Goal: Obtain resource: Obtain resource

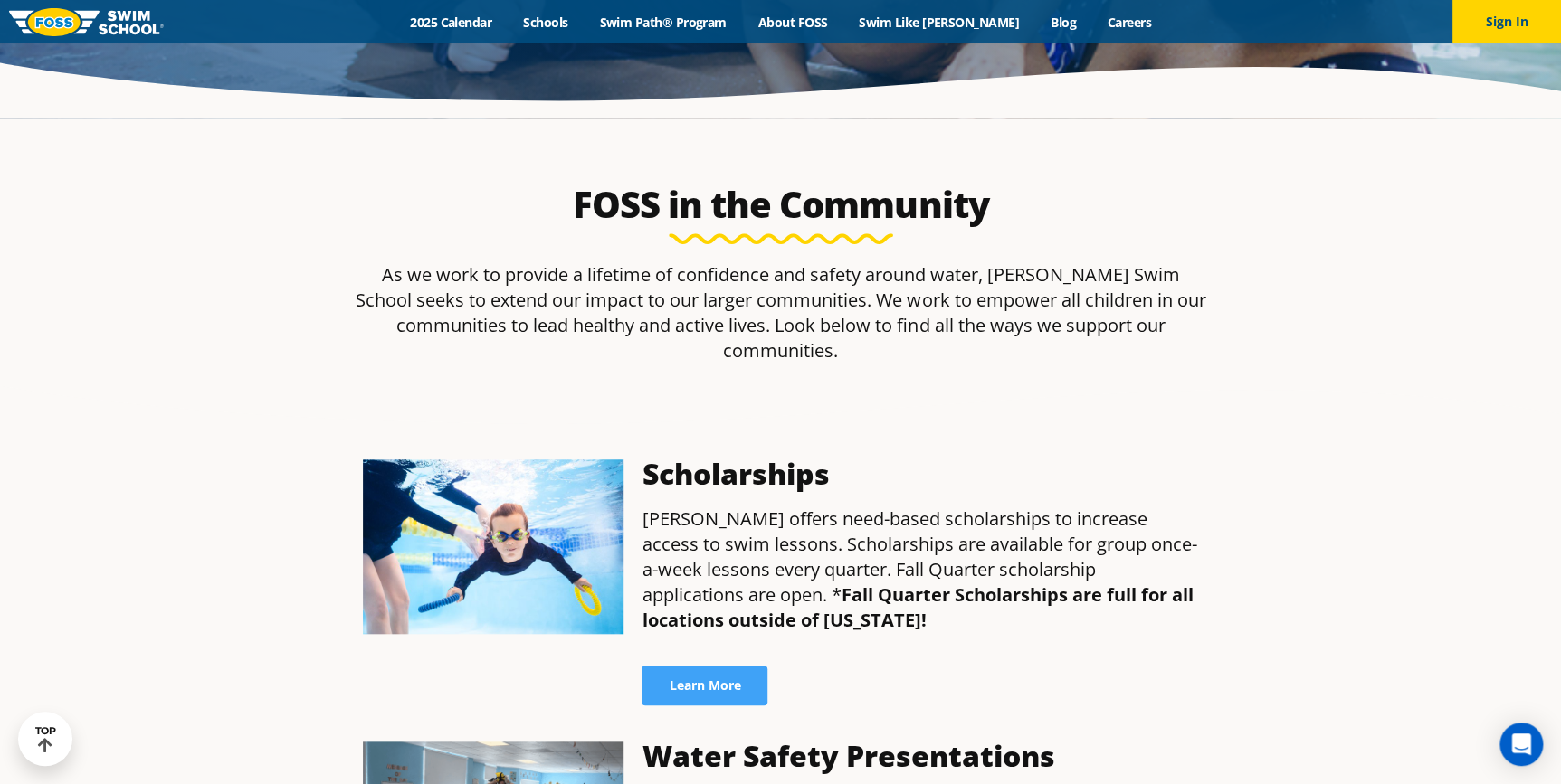
scroll to position [163, 0]
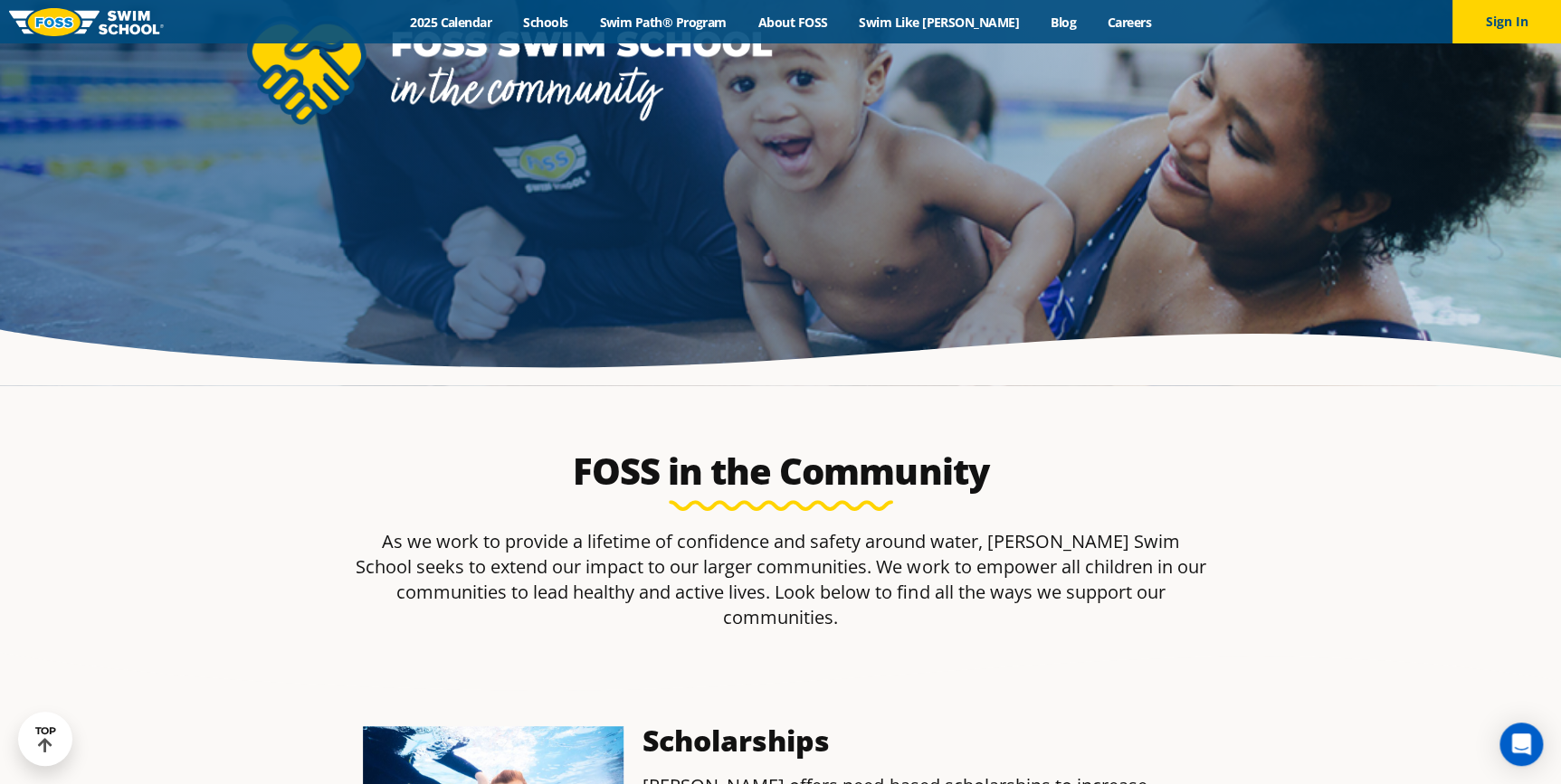
click at [90, 24] on img at bounding box center [87, 23] width 155 height 29
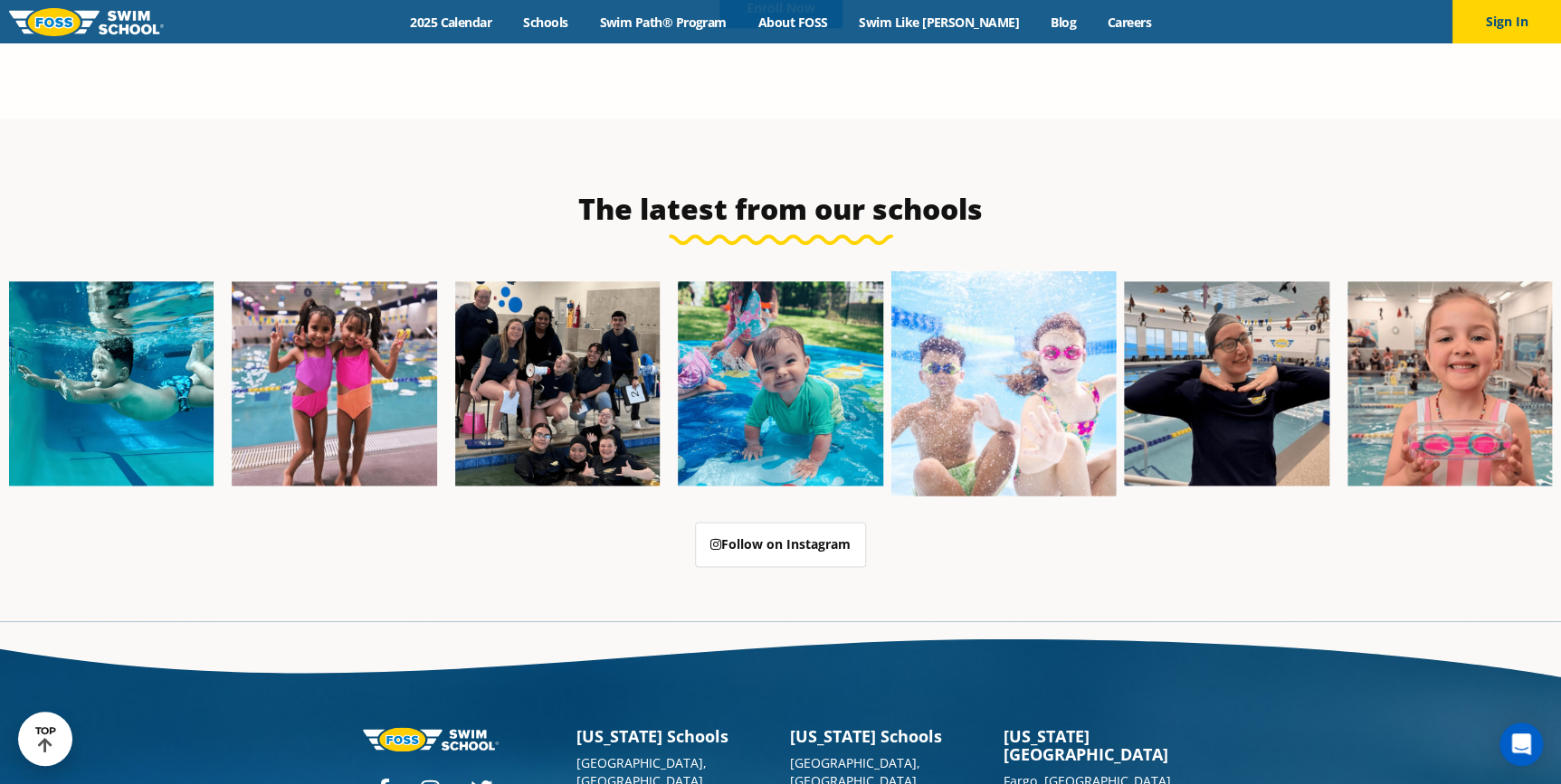
scroll to position [4631, 0]
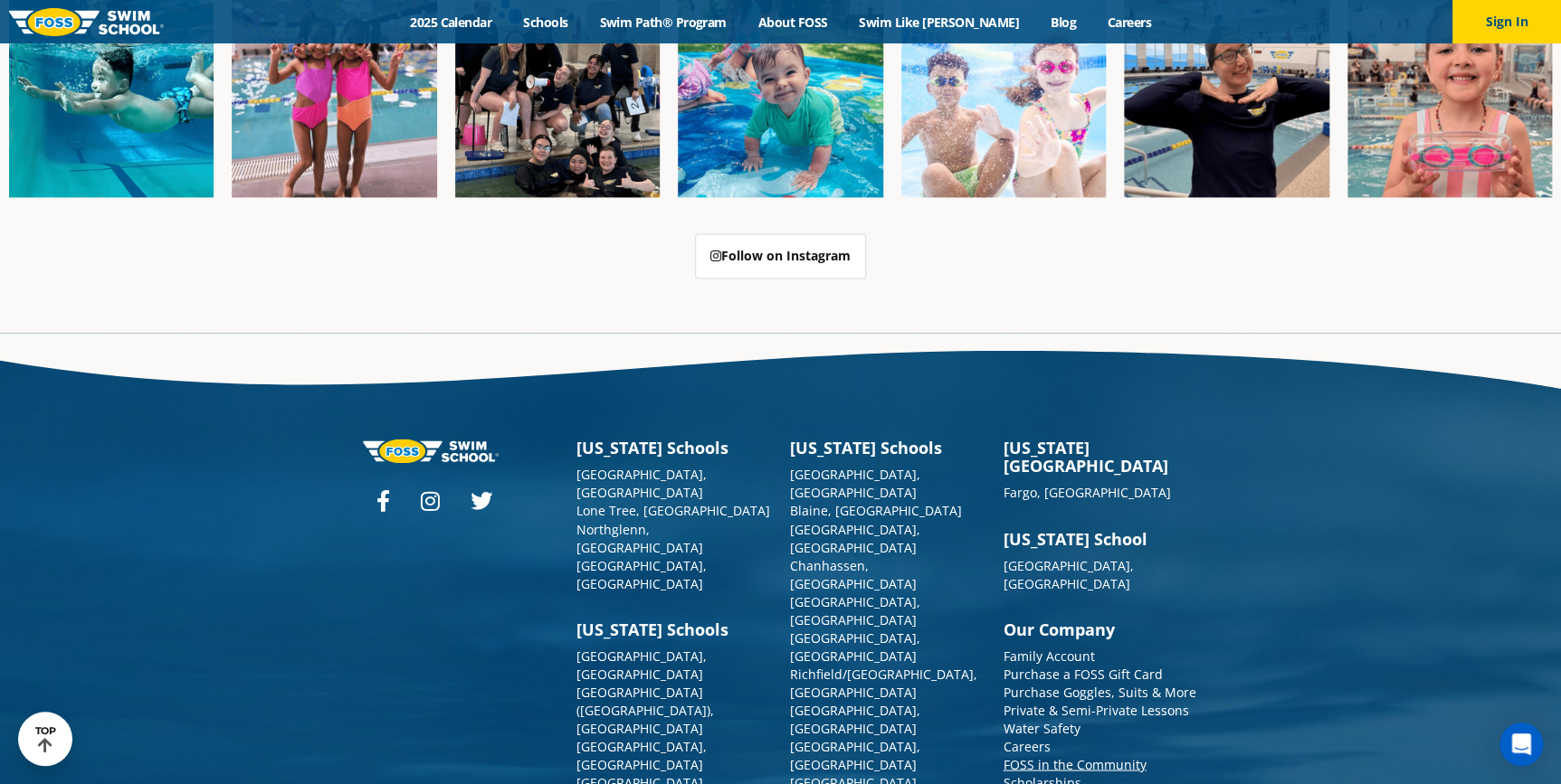
click at [1046, 755] on link "FOSS in the Community" at bounding box center [1075, 764] width 143 height 17
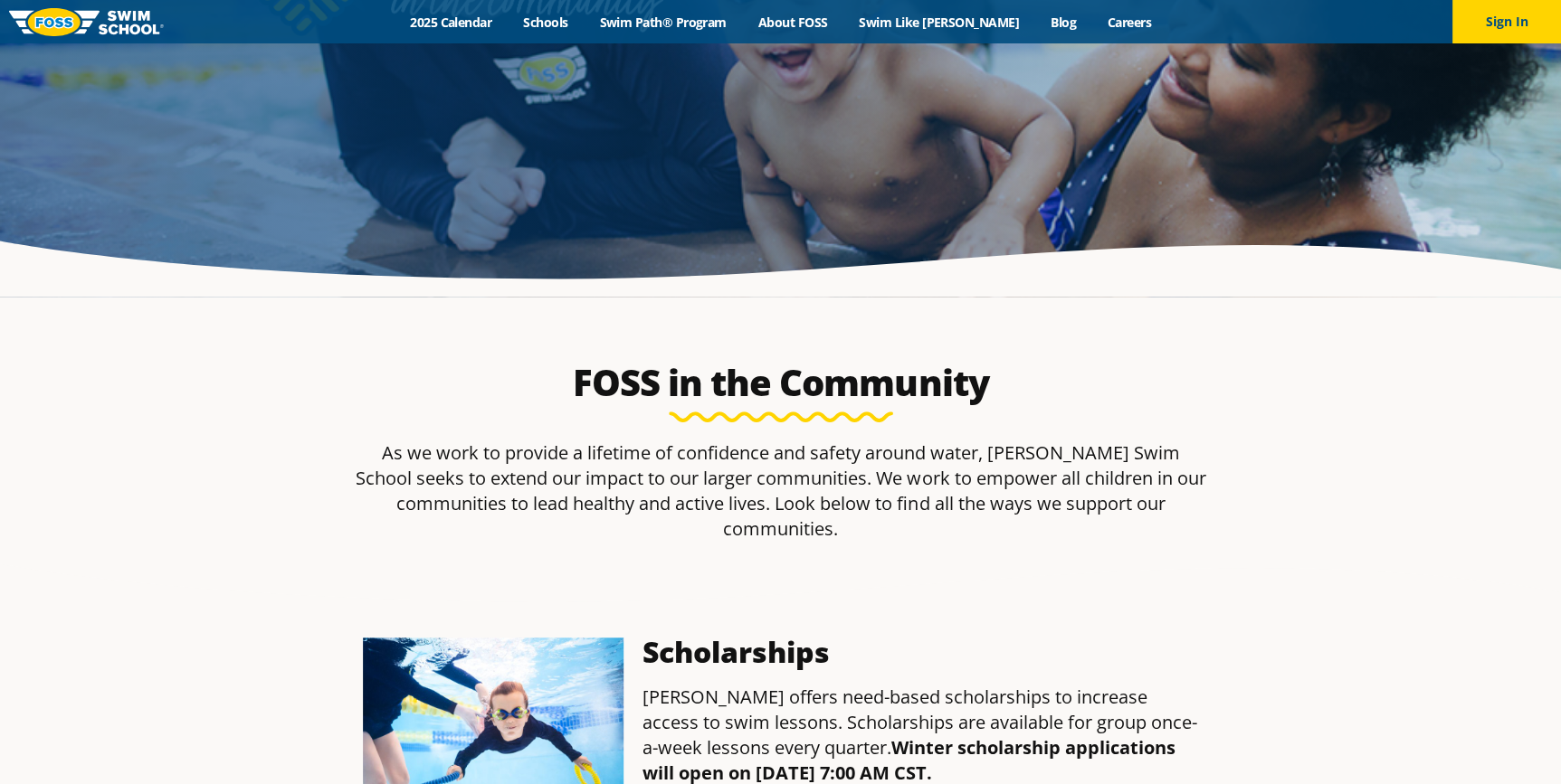
scroll to position [575, 0]
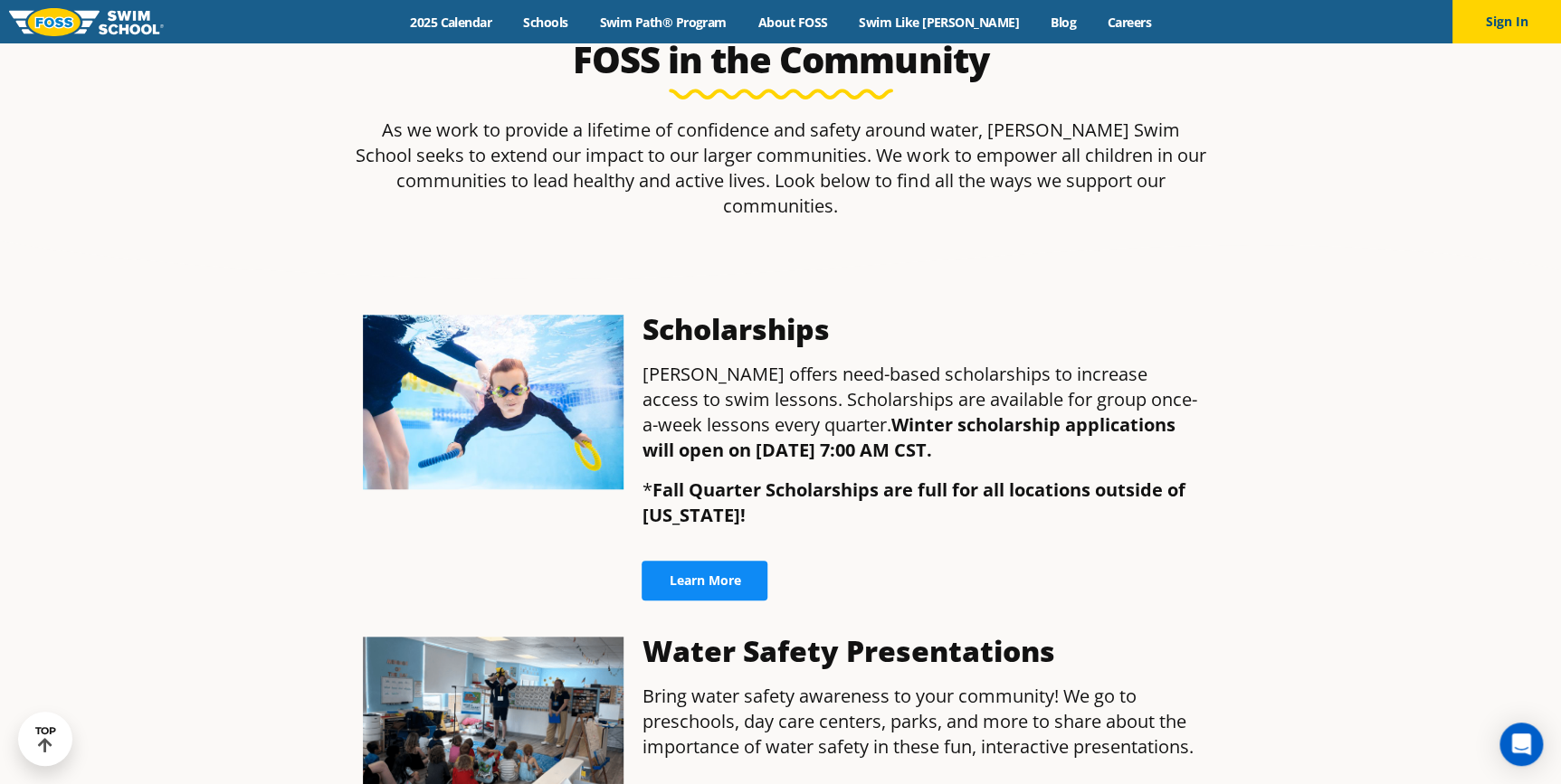
click at [711, 575] on span "Learn More" at bounding box center [704, 581] width 71 height 12
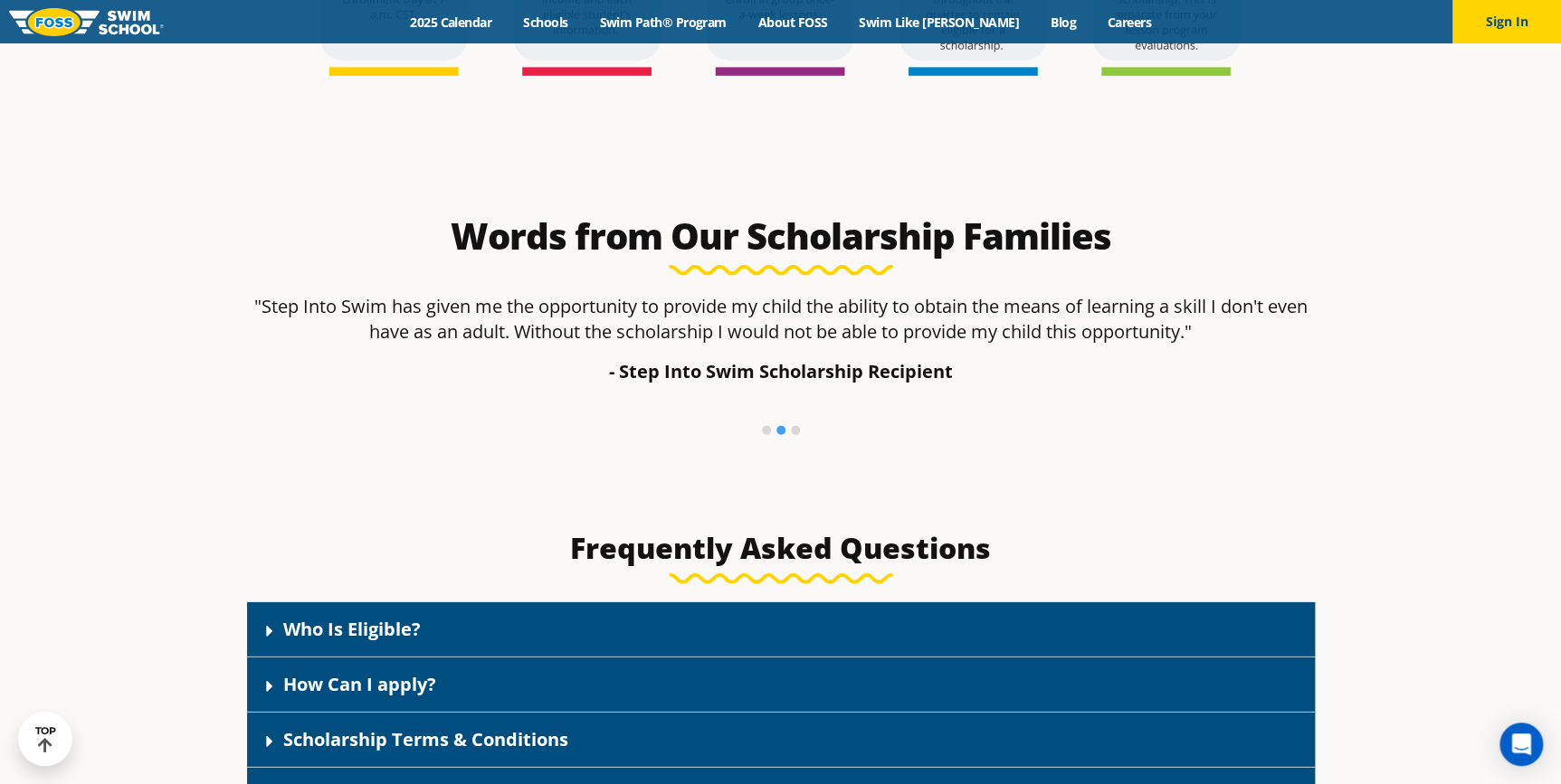
scroll to position [2385, 0]
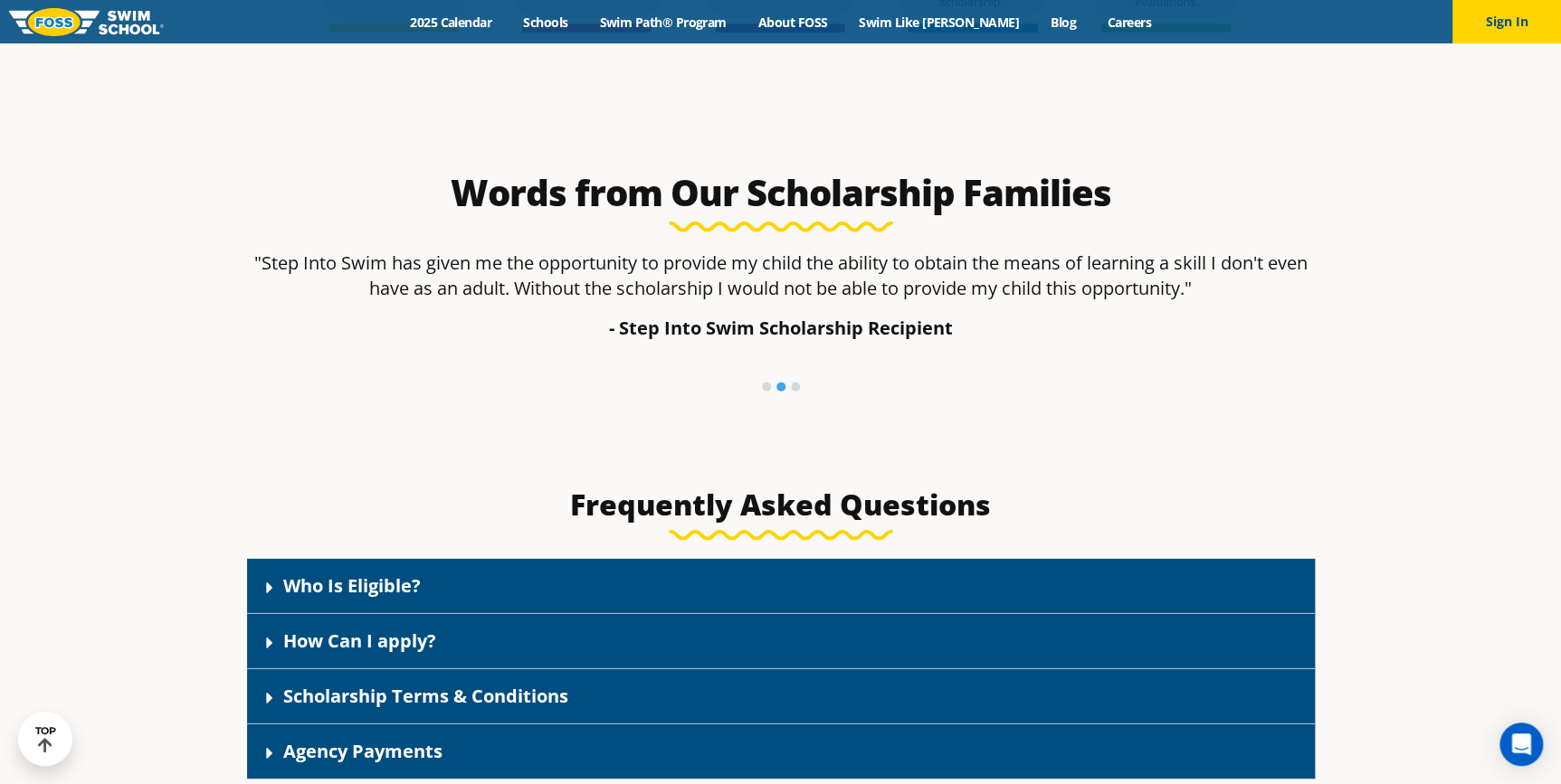
click at [793, 388] on li at bounding box center [796, 388] width 10 height 10
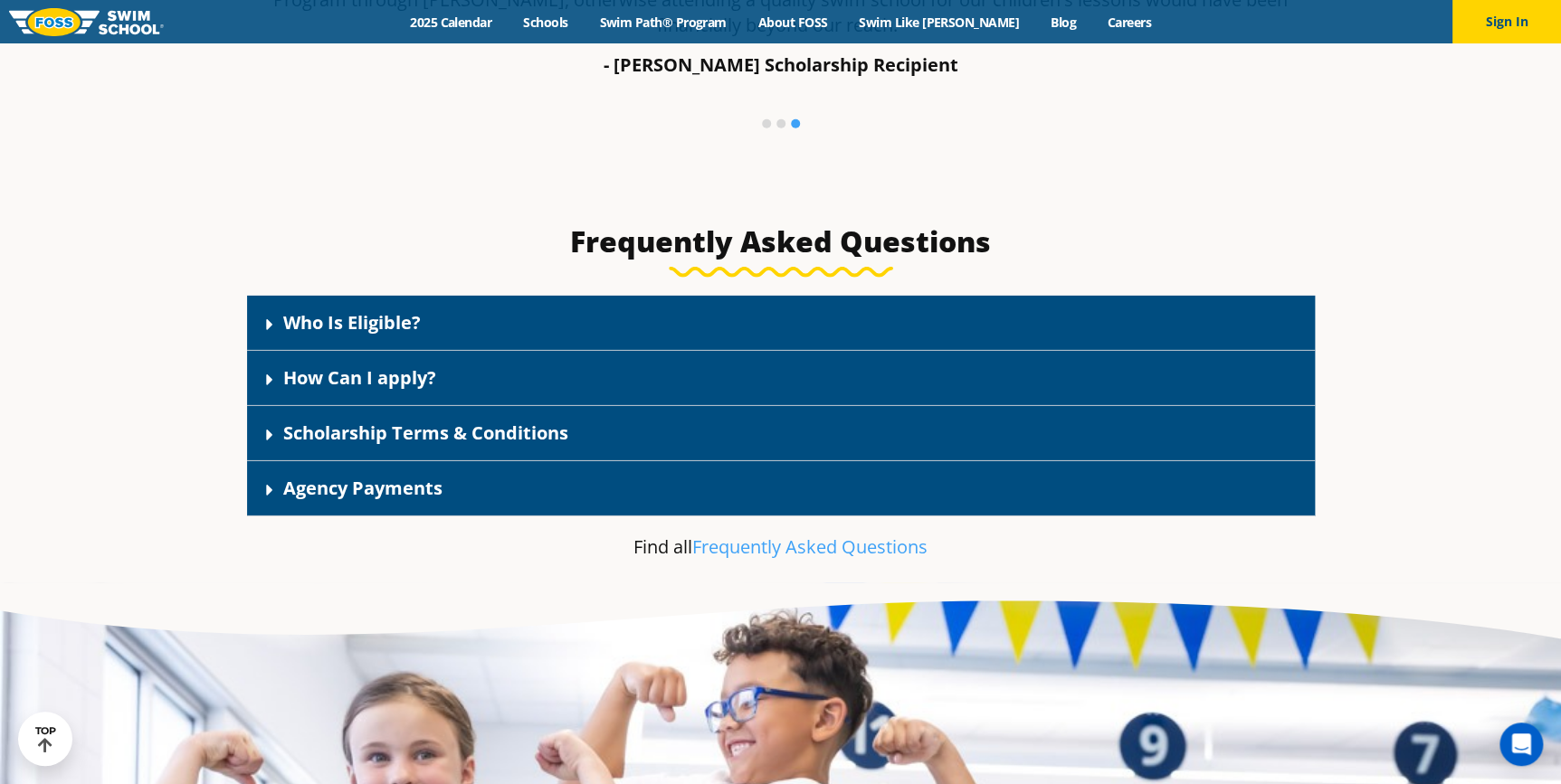
scroll to position [2714, 0]
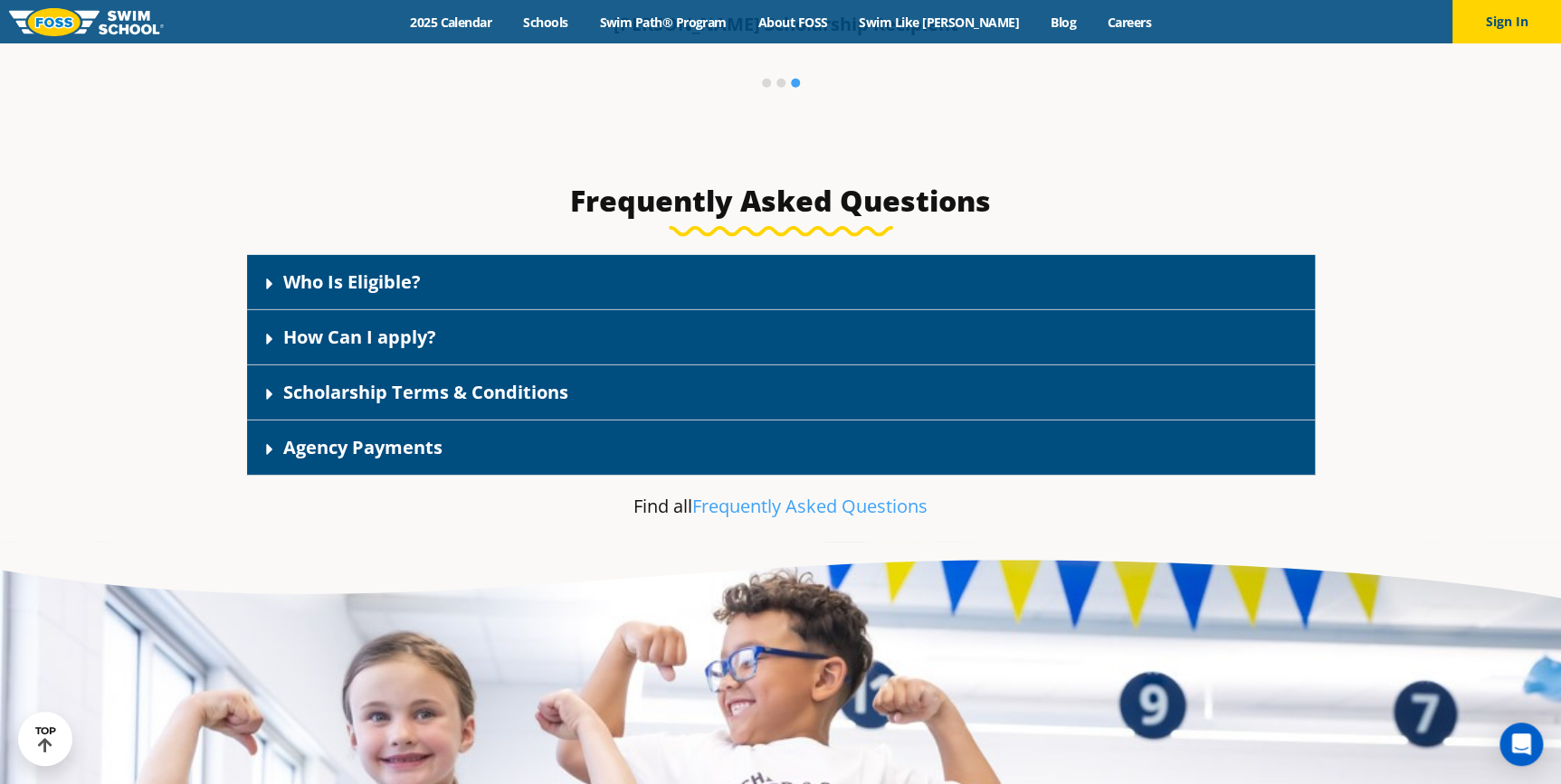
click at [294, 294] on link "Who Is Eligible?" at bounding box center [352, 282] width 138 height 25
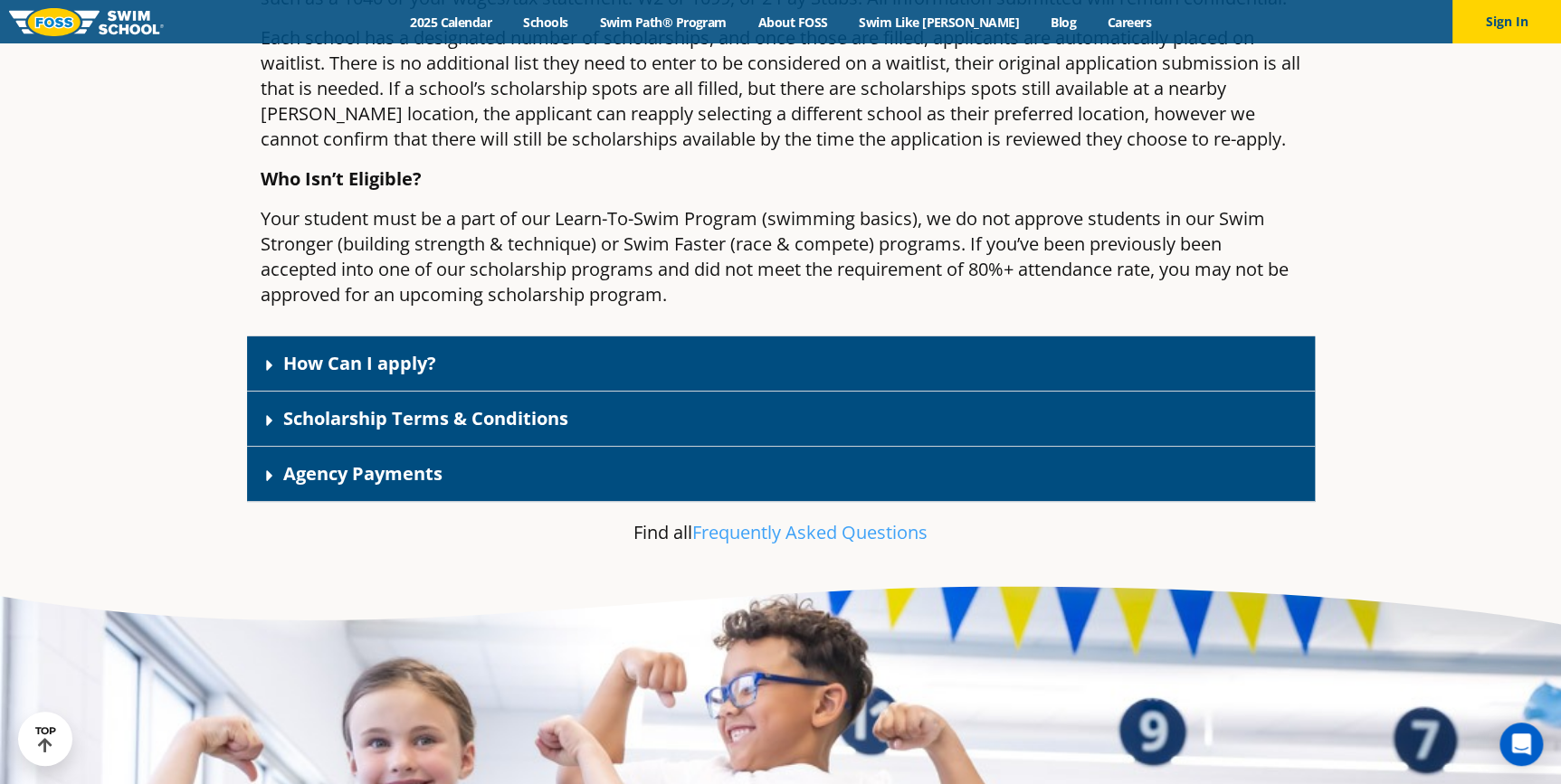
scroll to position [3207, 0]
click at [583, 379] on div "How Can I apply?" at bounding box center [780, 364] width 1068 height 55
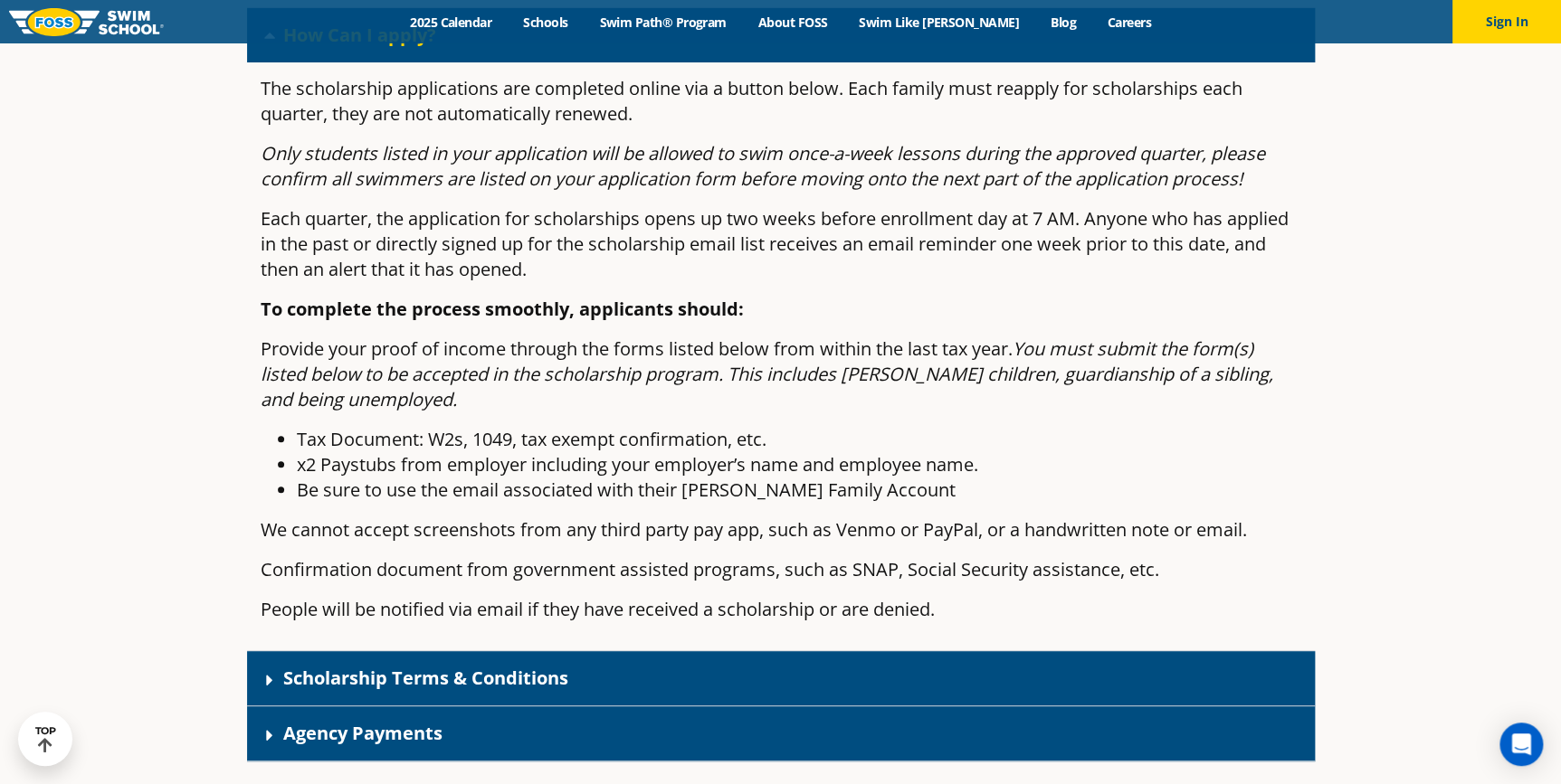
scroll to position [3510, 0]
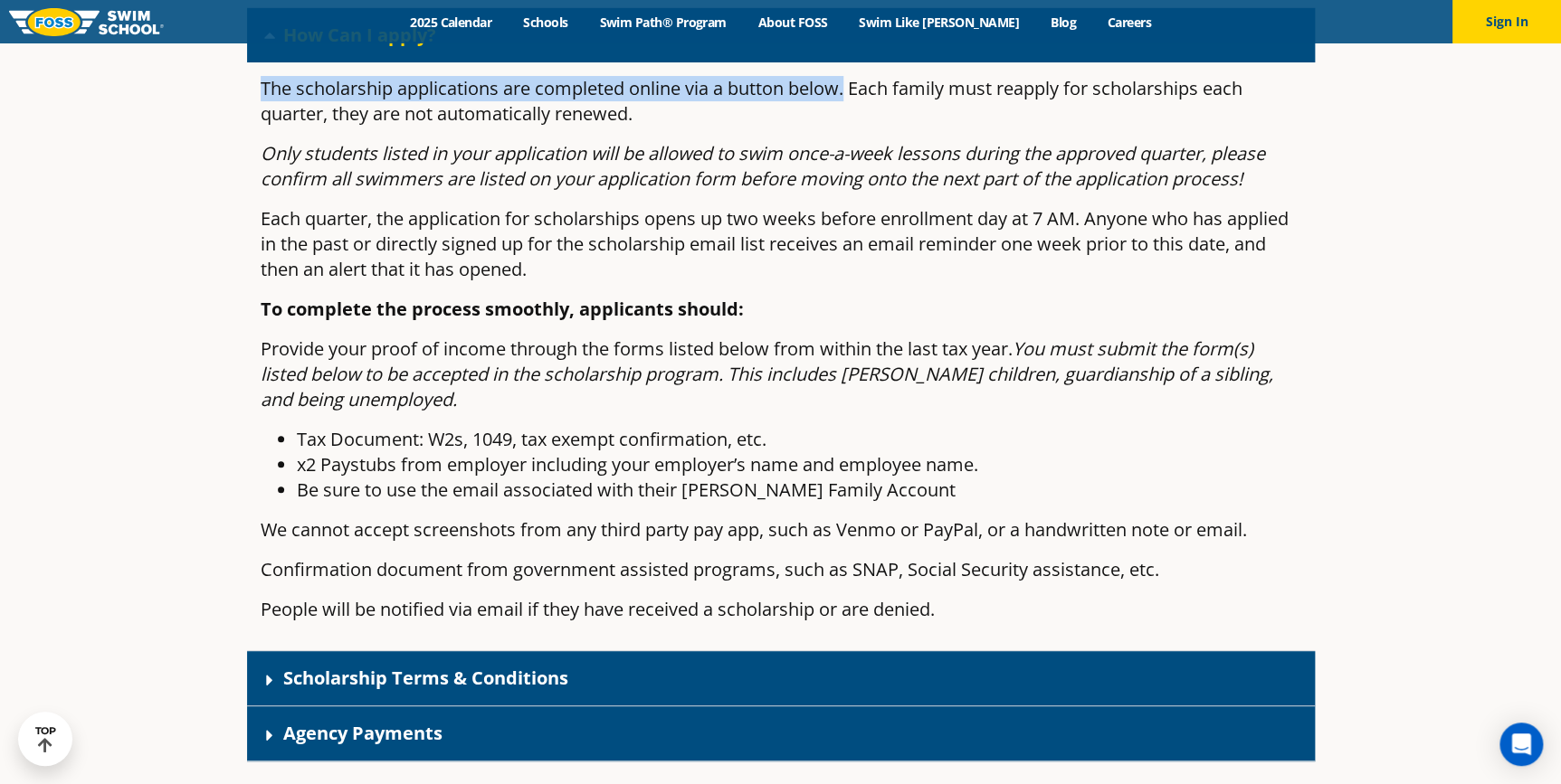
drag, startPoint x: 262, startPoint y: 115, endPoint x: 848, endPoint y: 118, distance: 586.0
click at [848, 118] on p "The scholarship applications are completed online via a button below. Each fami…" at bounding box center [780, 101] width 1041 height 50
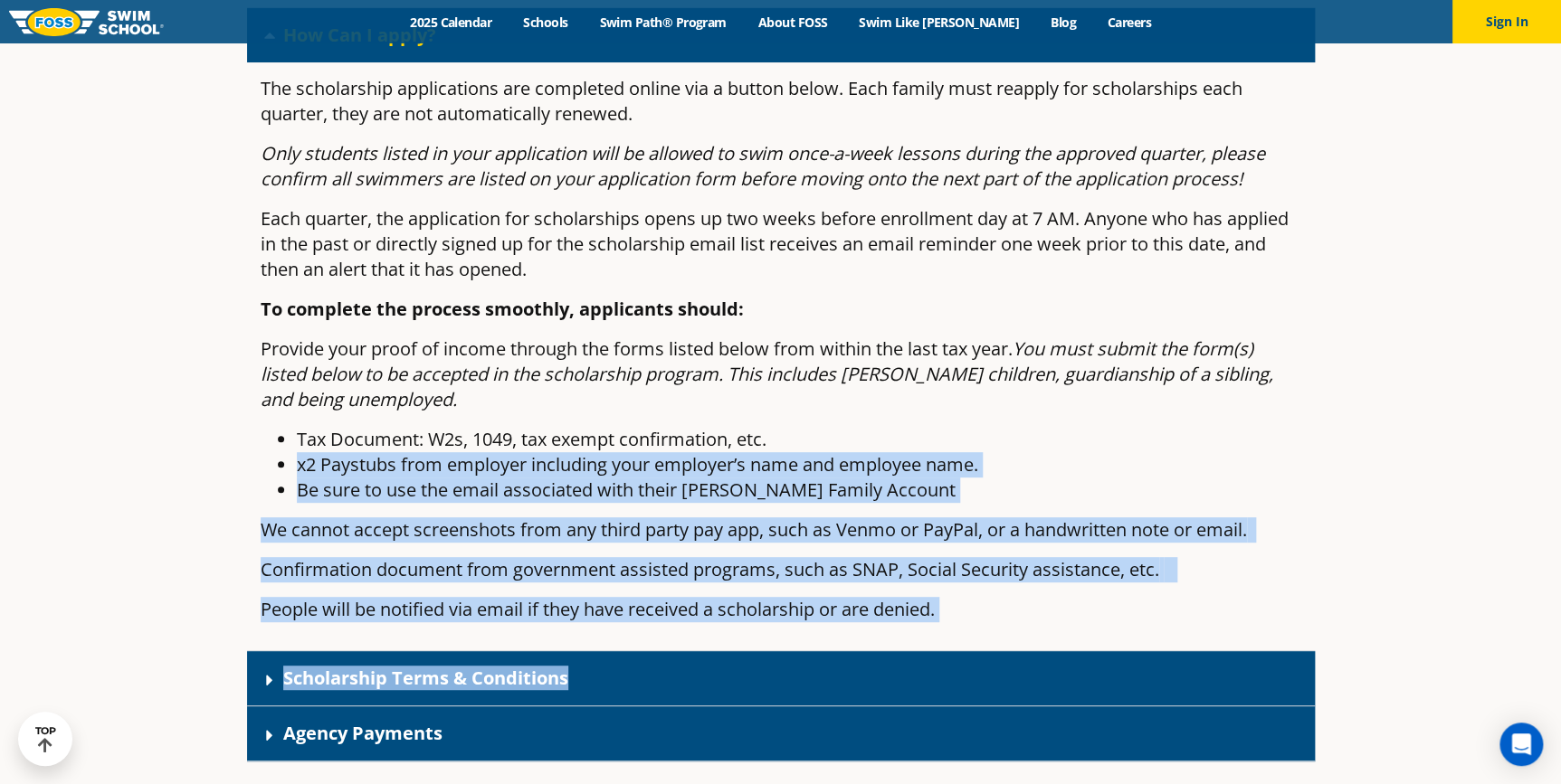
drag, startPoint x: 1003, startPoint y: 712, endPoint x: 819, endPoint y: 738, distance: 185.8
click at [949, 730] on div "Who Is Eligible? Scholarships are assigned by school and are good for once-a-we…" at bounding box center [780, 98] width 1068 height 1329
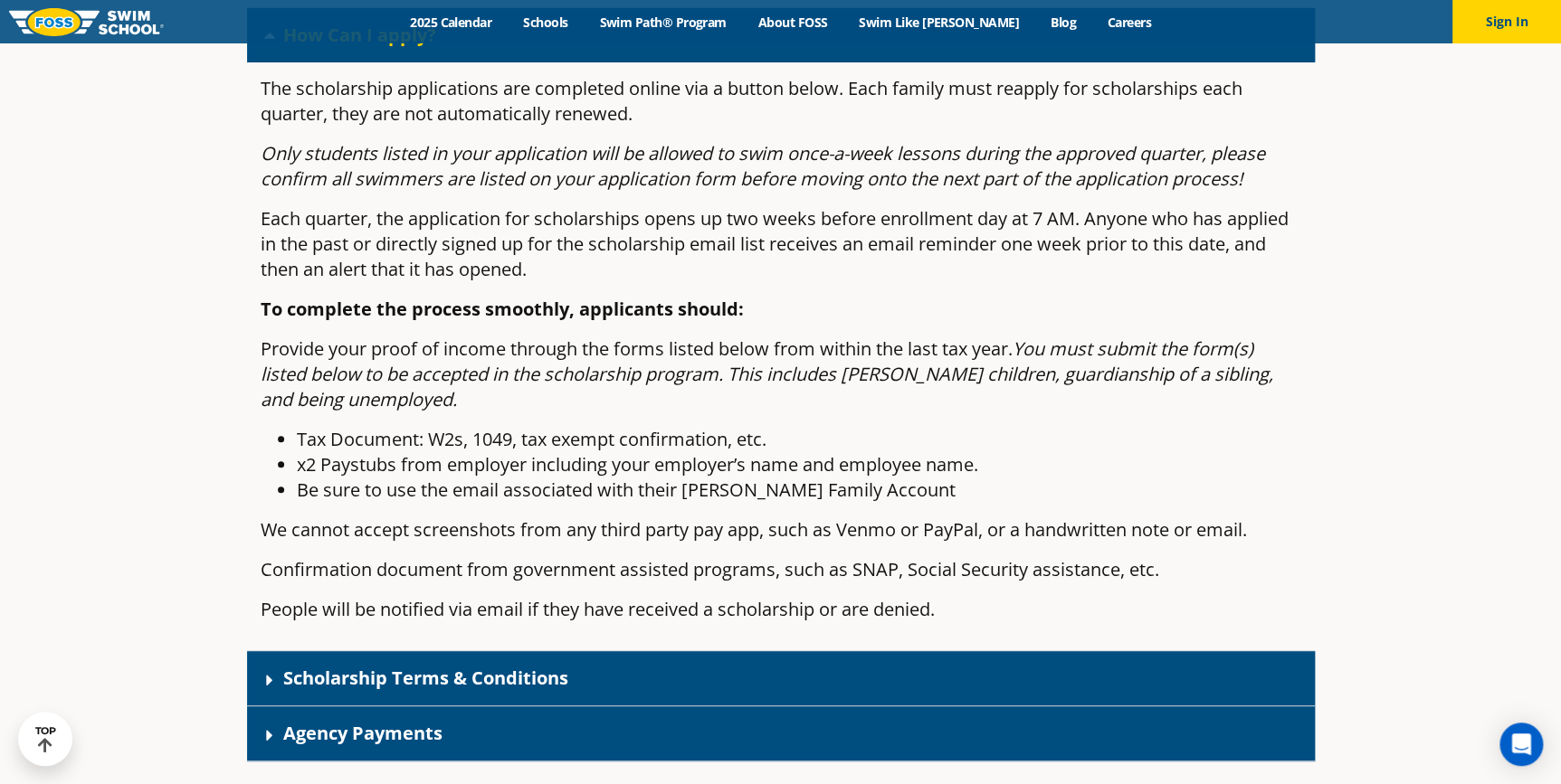
click at [686, 264] on p "Each quarter, the application for scholarships opens up two weeks before enroll…" at bounding box center [780, 244] width 1041 height 76
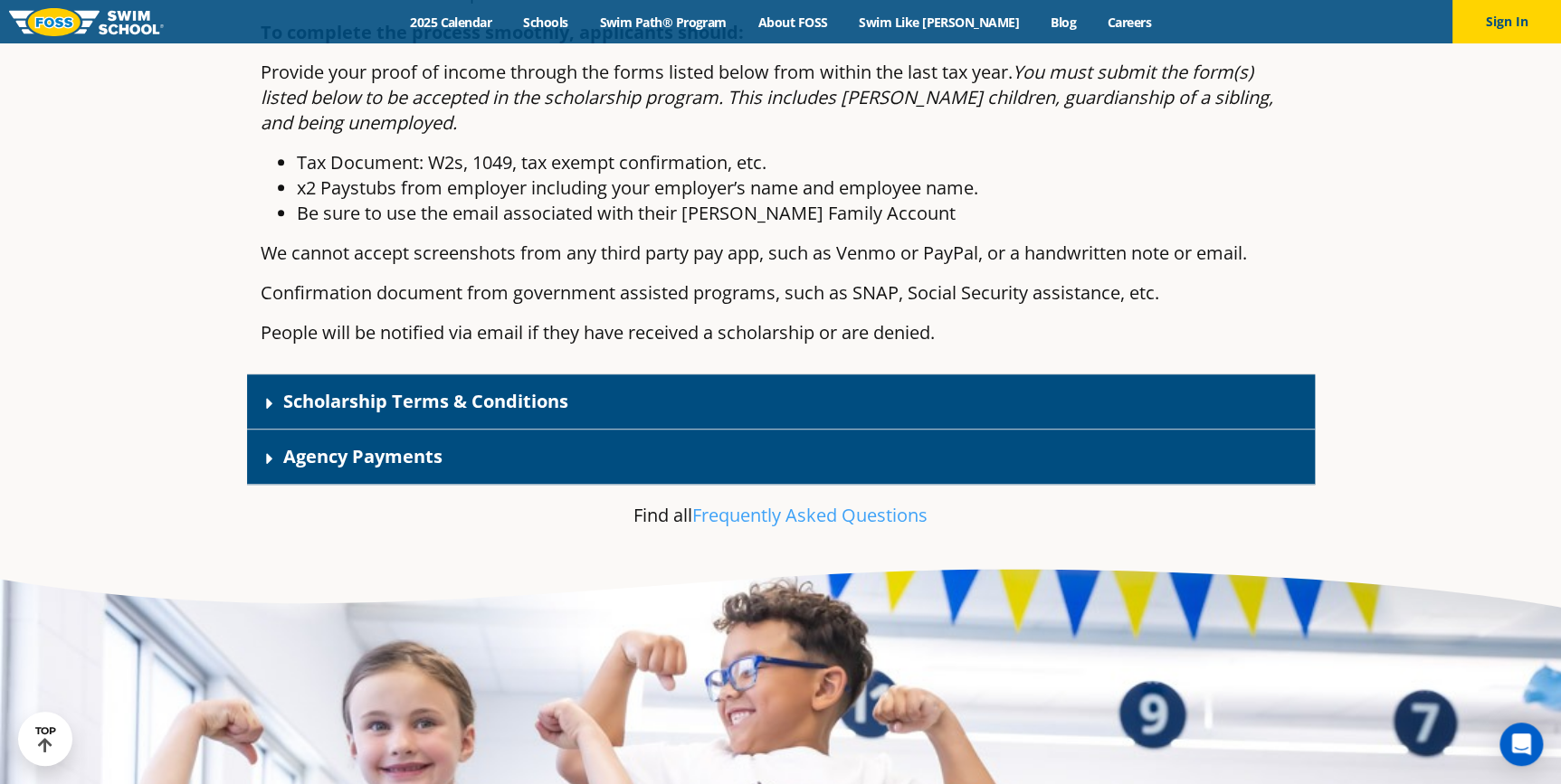
scroll to position [3838, 0]
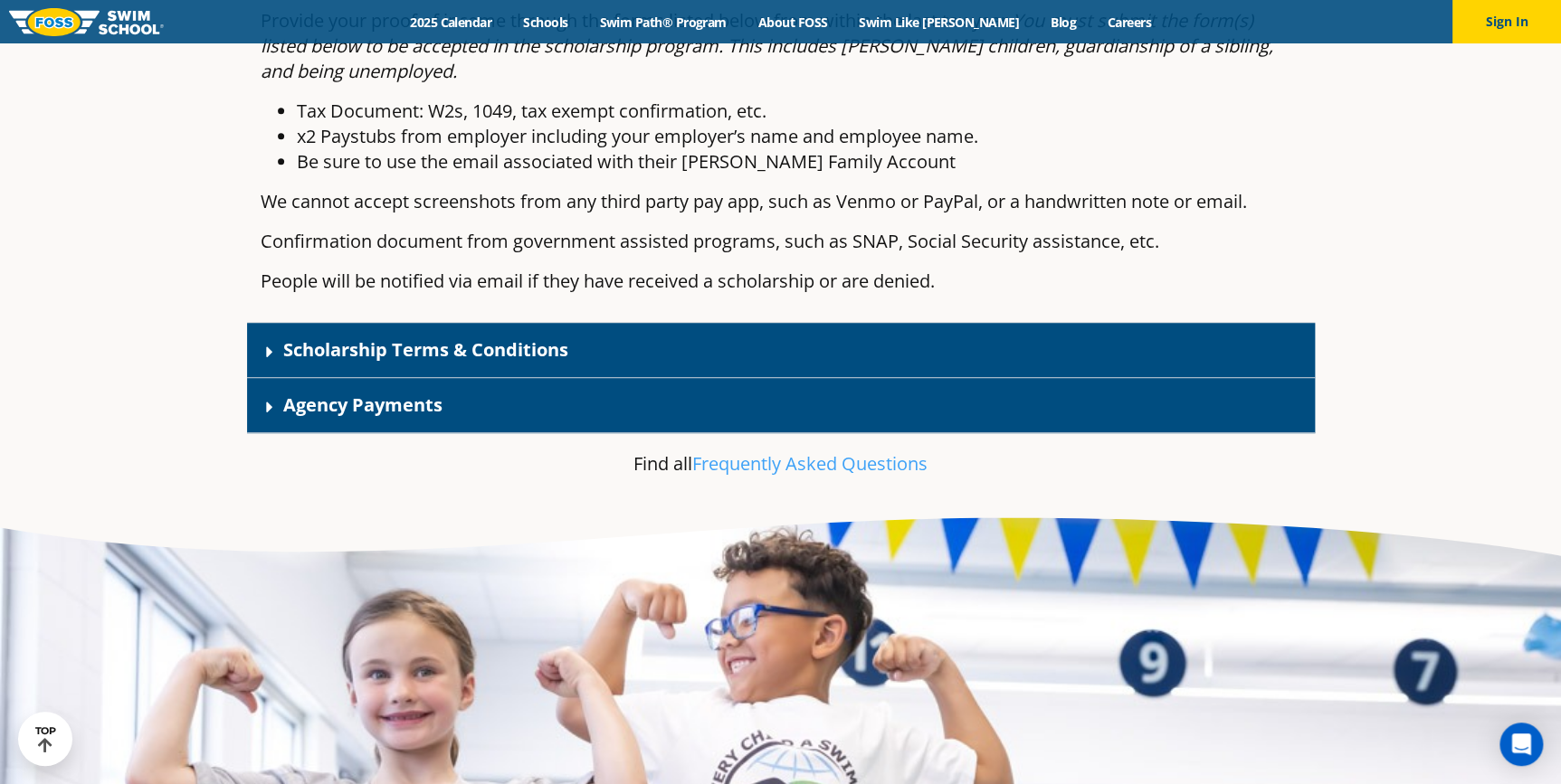
click at [307, 362] on link "Scholarship Terms & Conditions" at bounding box center [426, 350] width 285 height 25
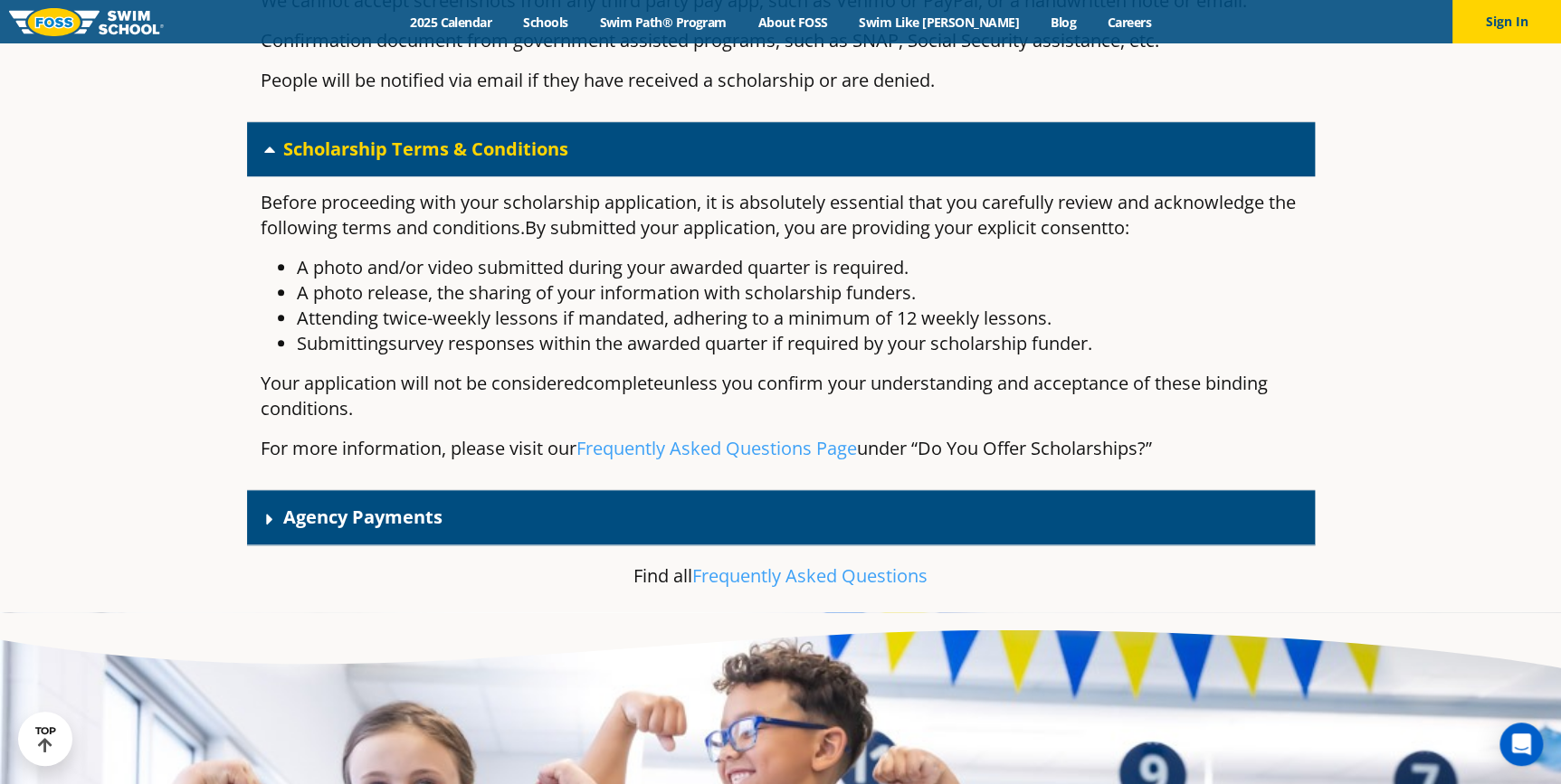
scroll to position [4085, 0]
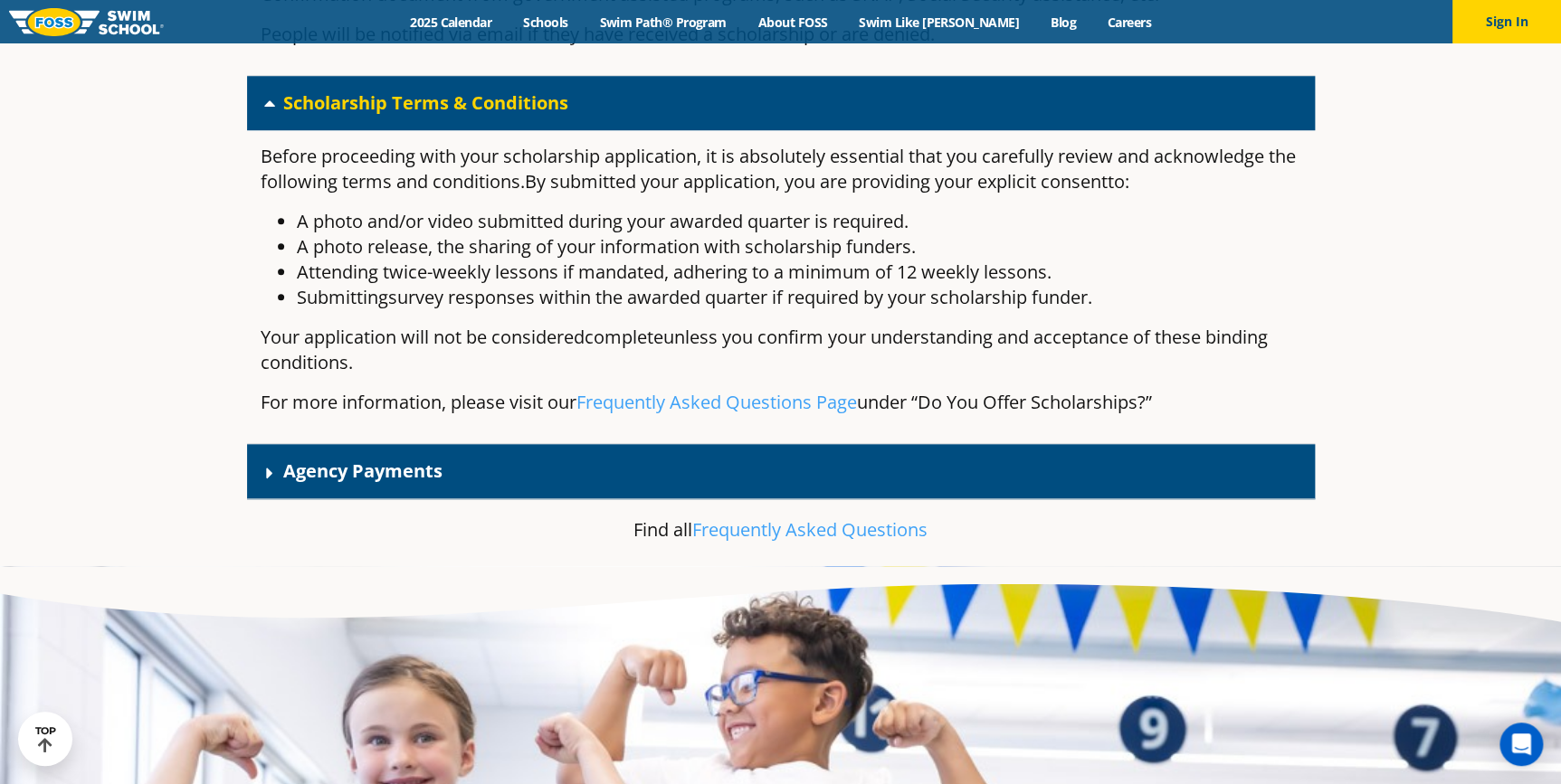
click at [292, 477] on div "Agency Payments" at bounding box center [780, 471] width 1068 height 55
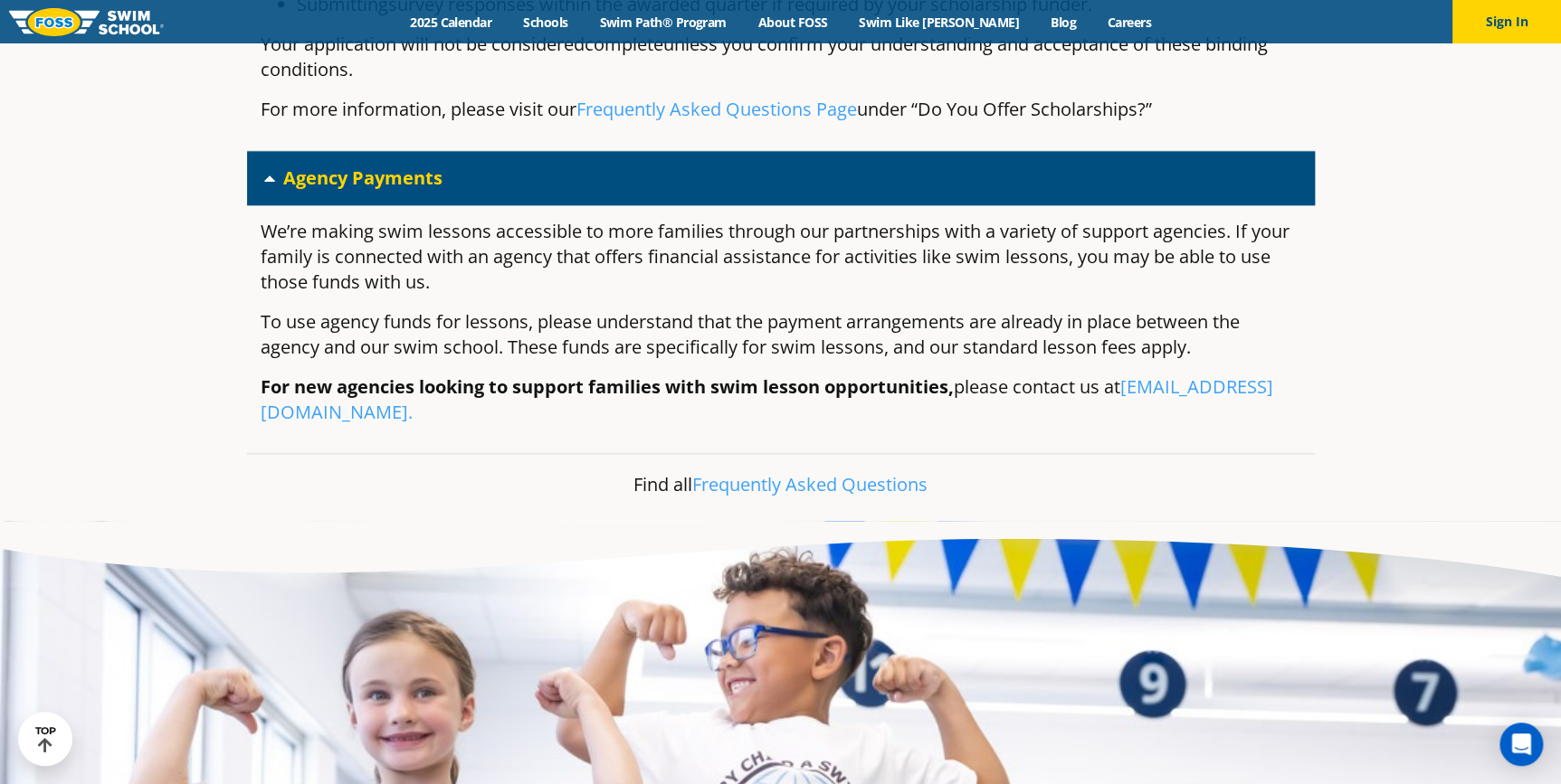
scroll to position [4415, 0]
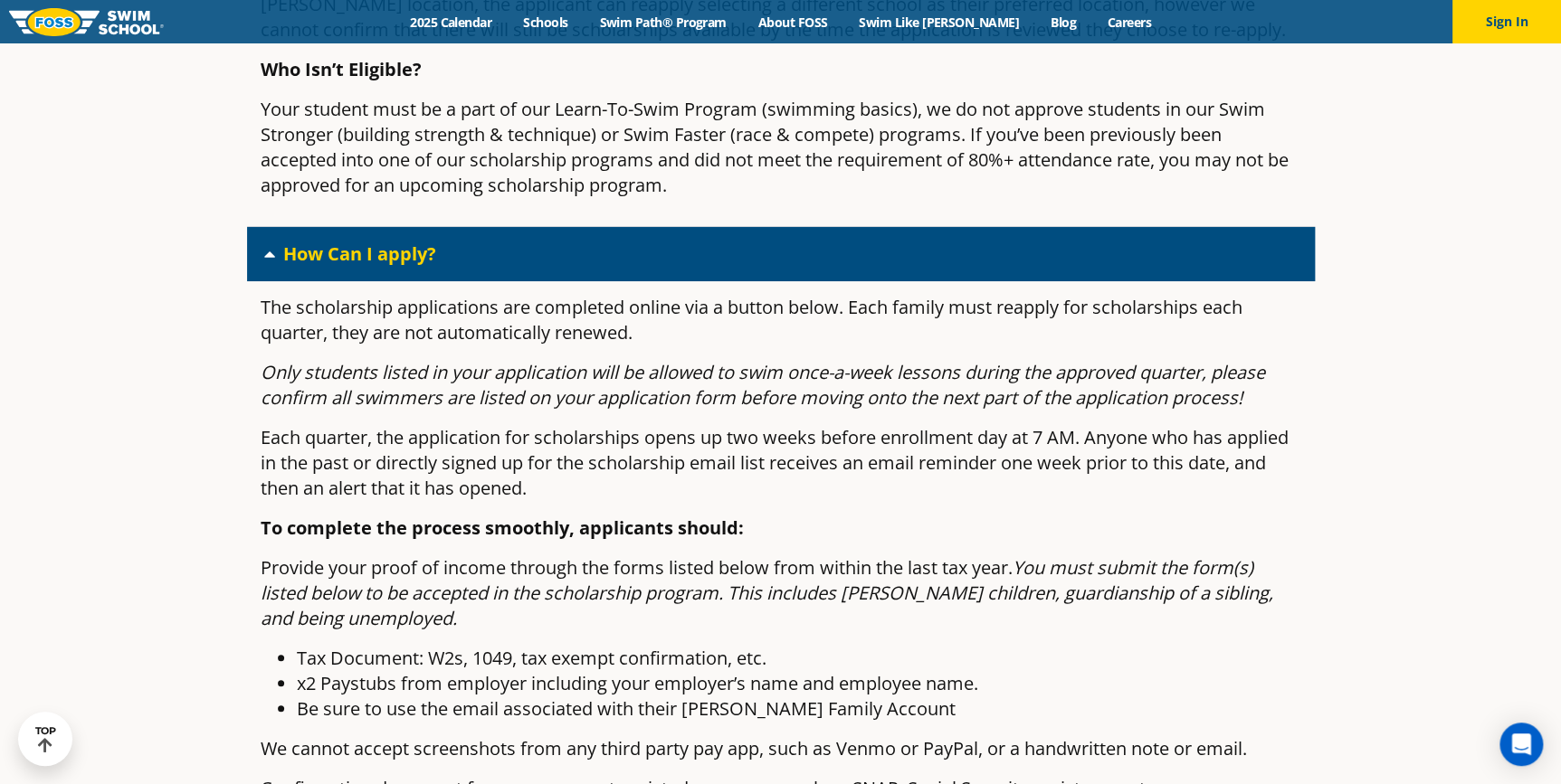
drag, startPoint x: 678, startPoint y: 421, endPoint x: 687, endPoint y: 417, distance: 9.8
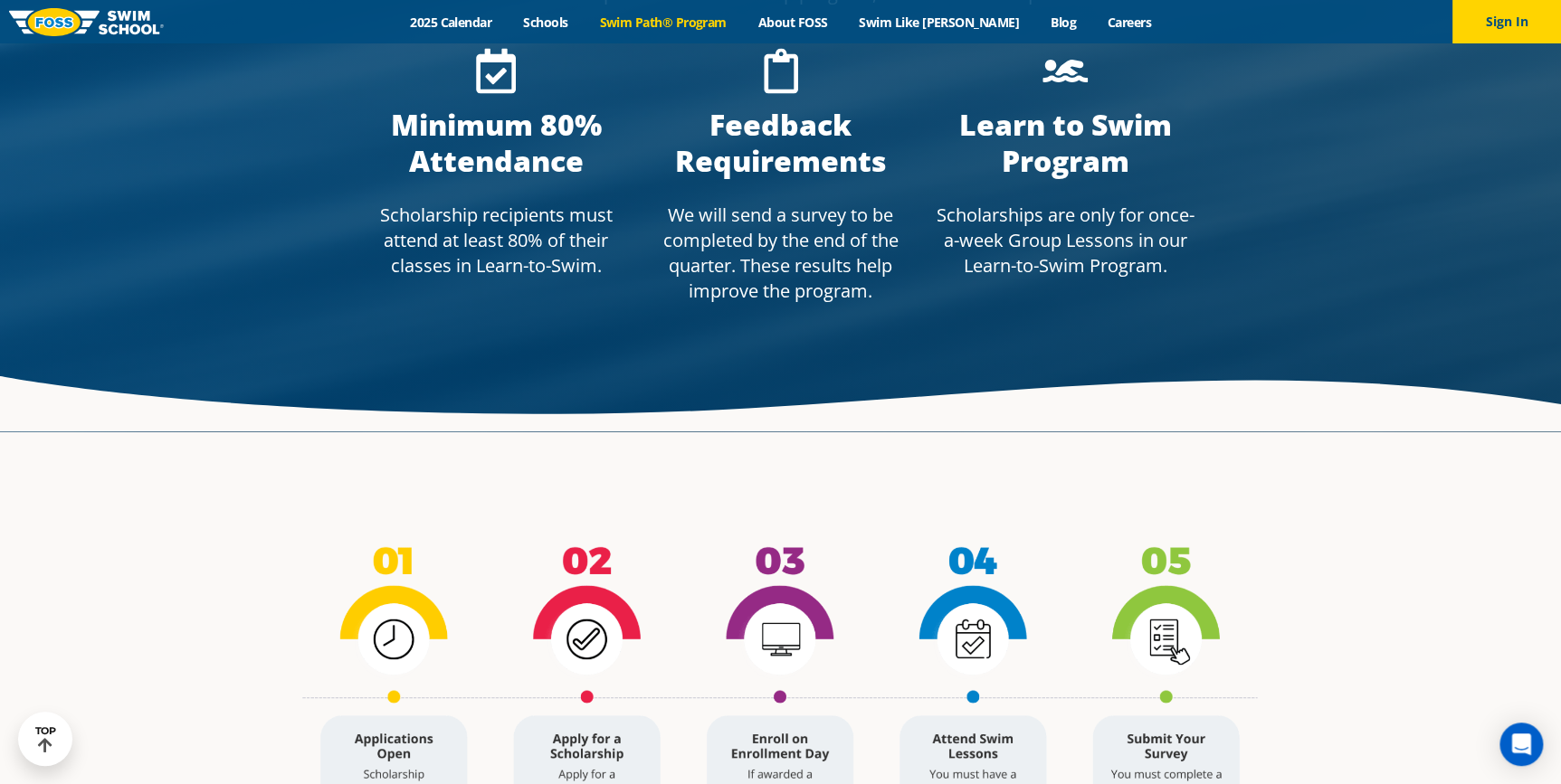
scroll to position [0, 0]
